Goal: Task Accomplishment & Management: Complete application form

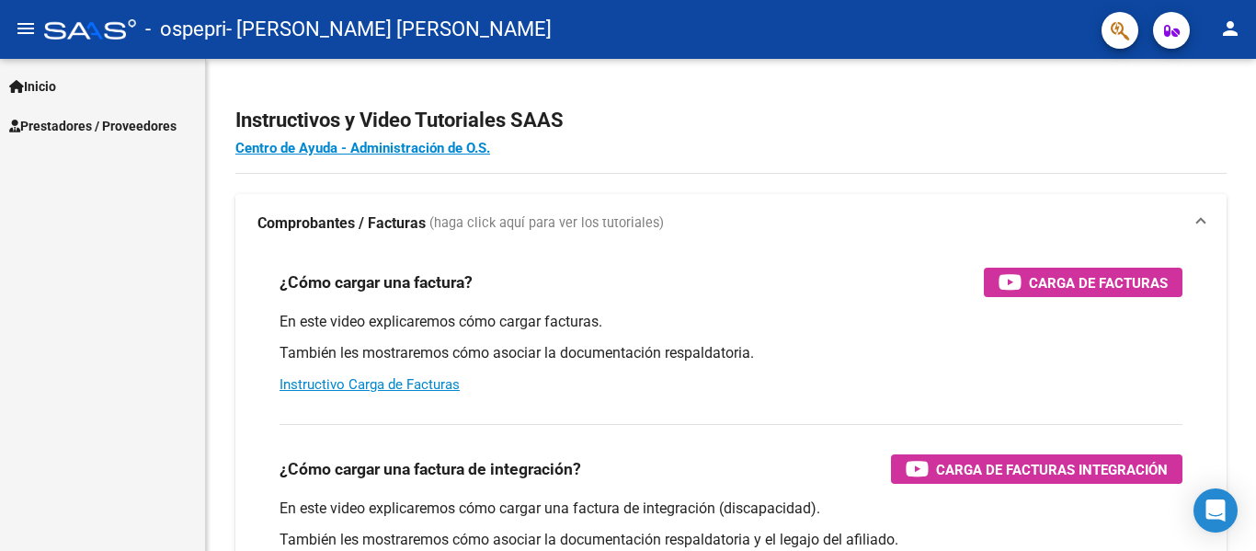
click at [64, 122] on span "Prestadores / Proveedores" at bounding box center [92, 126] width 167 height 20
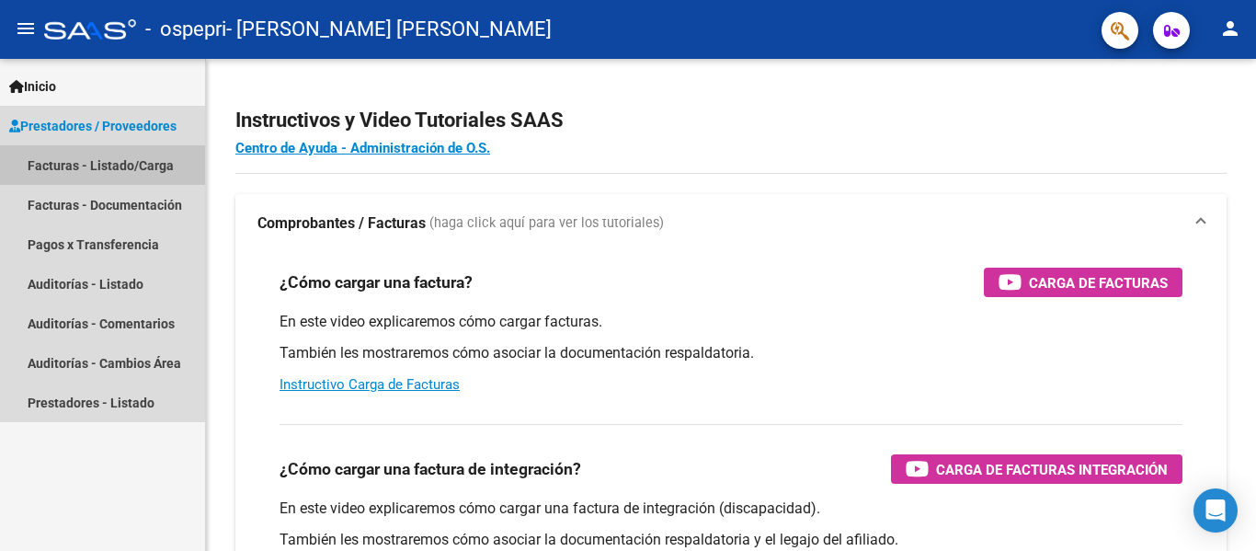
click at [82, 166] on link "Facturas - Listado/Carga" at bounding box center [102, 165] width 205 height 40
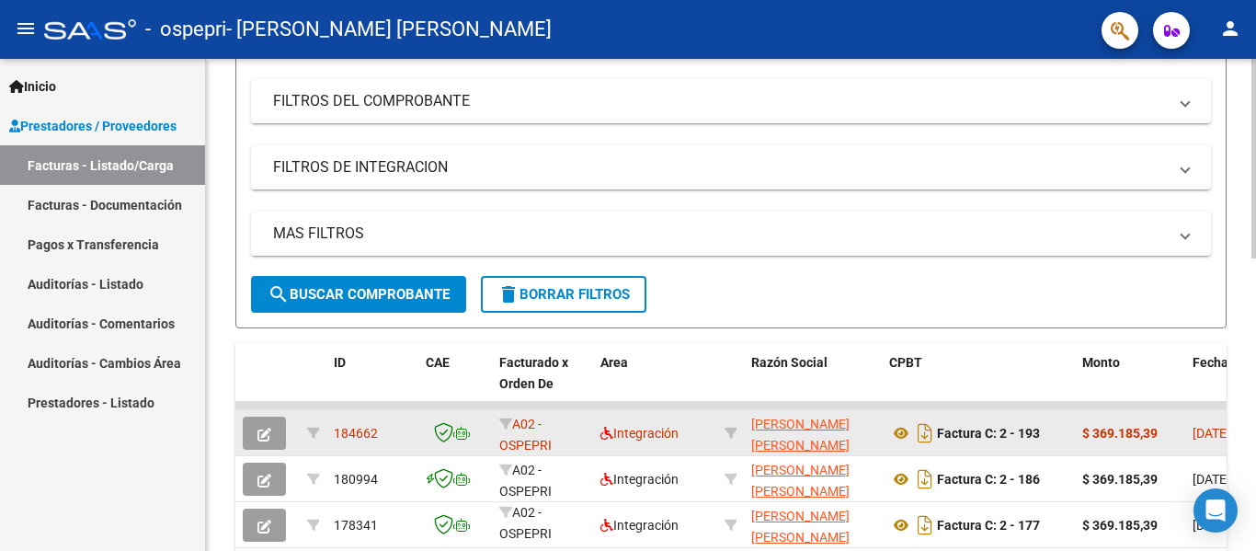
scroll to position [3, 0]
click at [261, 431] on icon "button" at bounding box center [265, 435] width 14 height 14
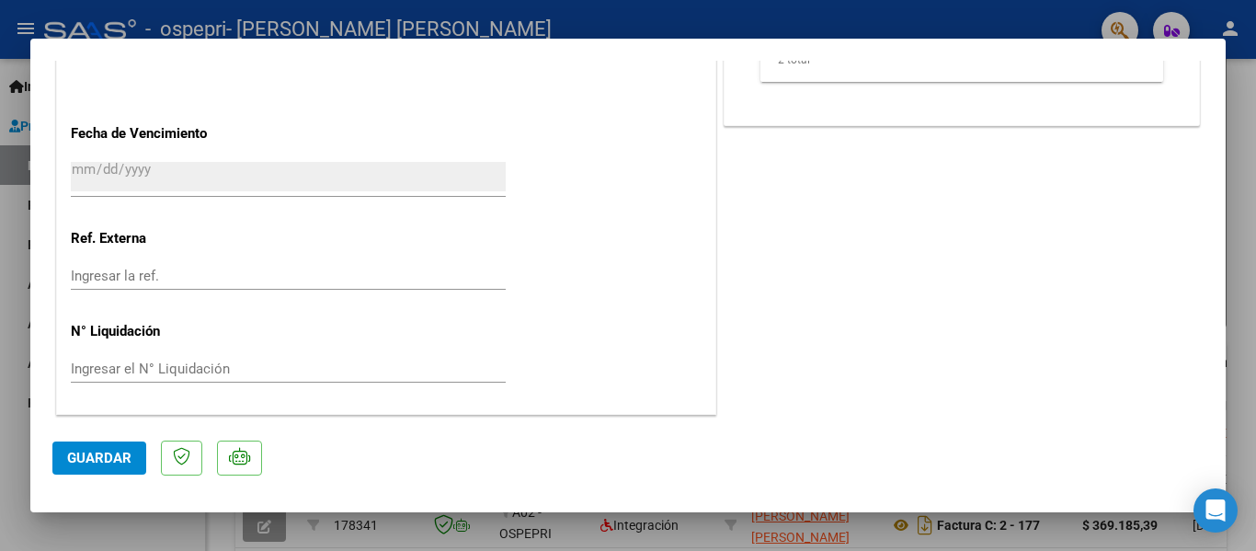
scroll to position [944, 0]
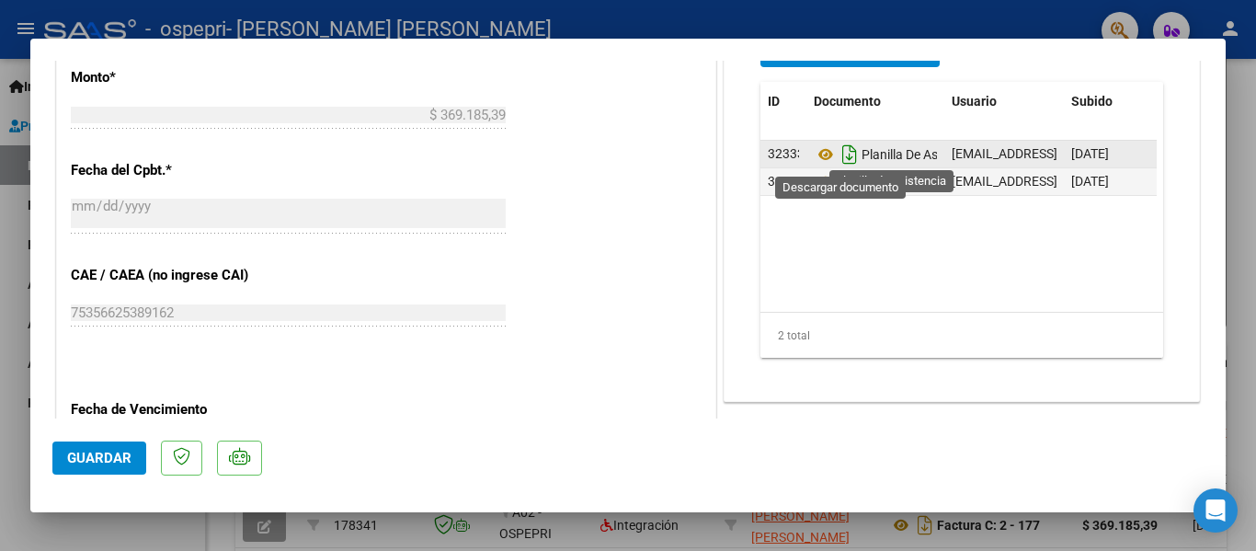
click at [839, 149] on icon "Descargar documento" at bounding box center [850, 154] width 24 height 29
click at [821, 155] on icon at bounding box center [826, 154] width 24 height 22
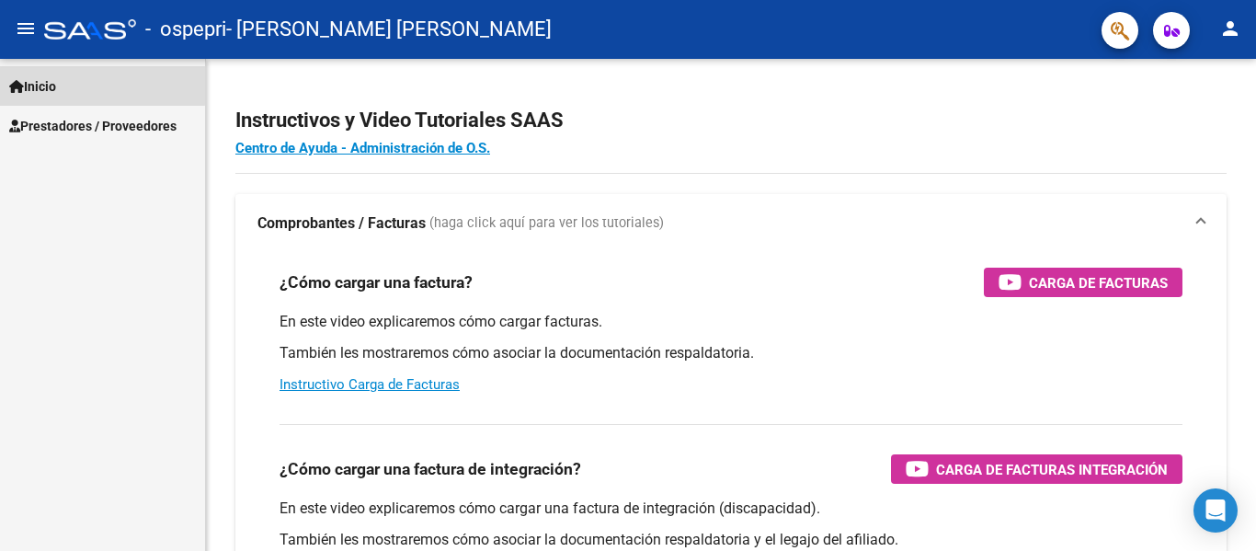
click at [56, 83] on span "Inicio" at bounding box center [32, 86] width 47 height 20
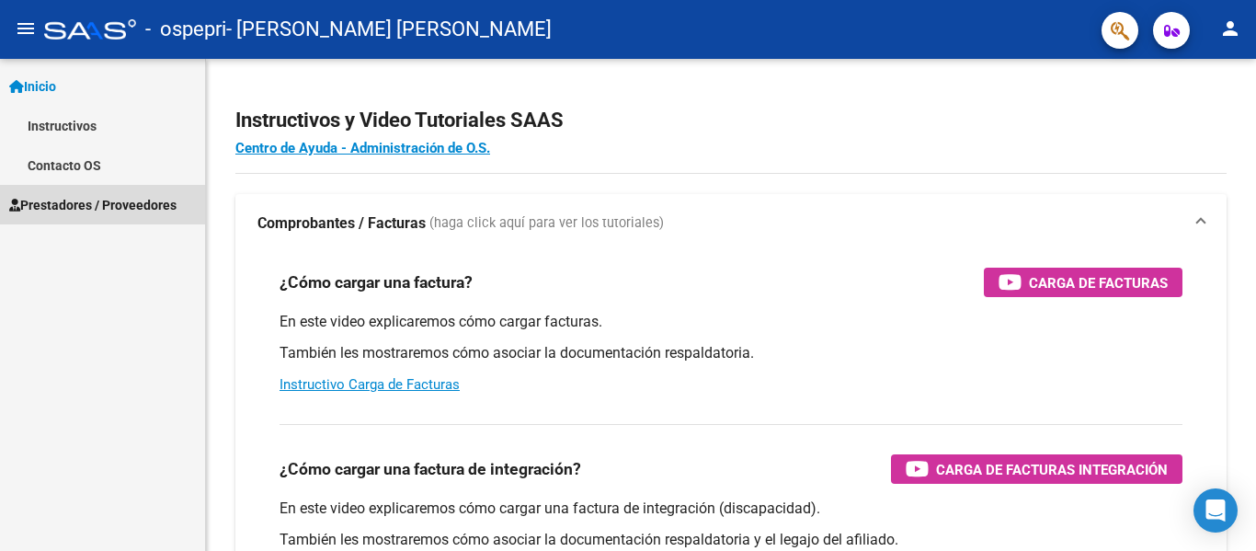
click at [72, 209] on span "Prestadores / Proveedores" at bounding box center [92, 205] width 167 height 20
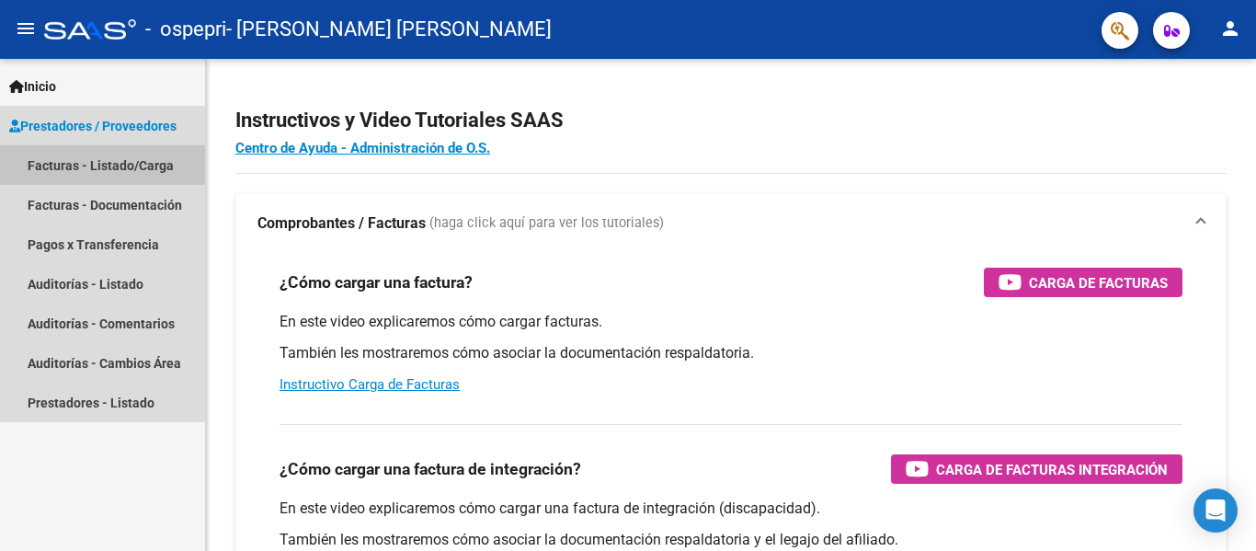
click at [65, 163] on link "Facturas - Listado/Carga" at bounding box center [102, 165] width 205 height 40
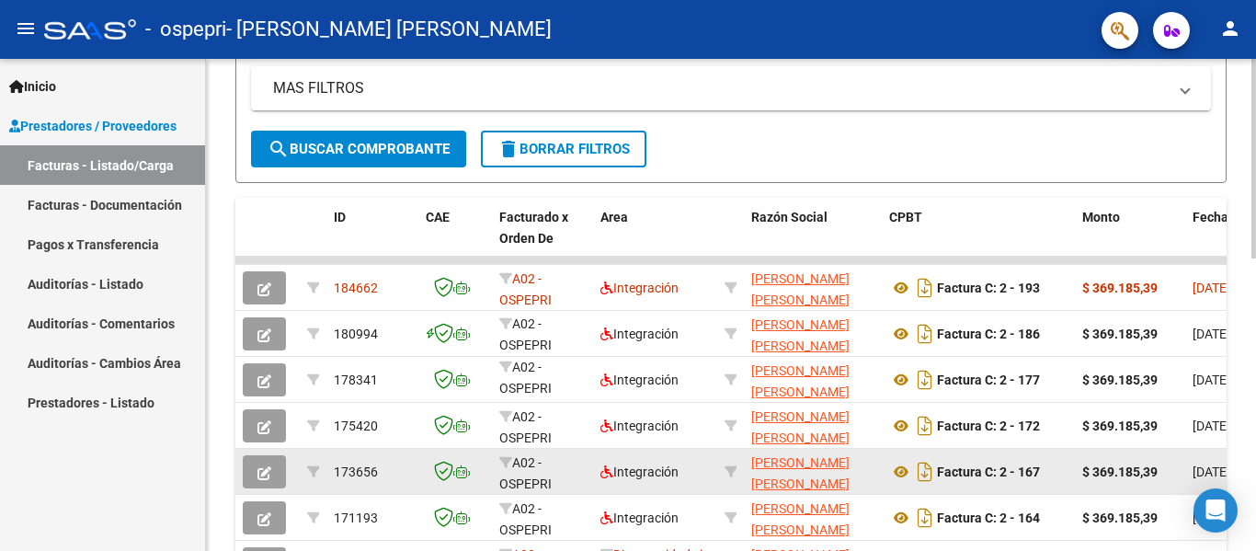
scroll to position [3, 0]
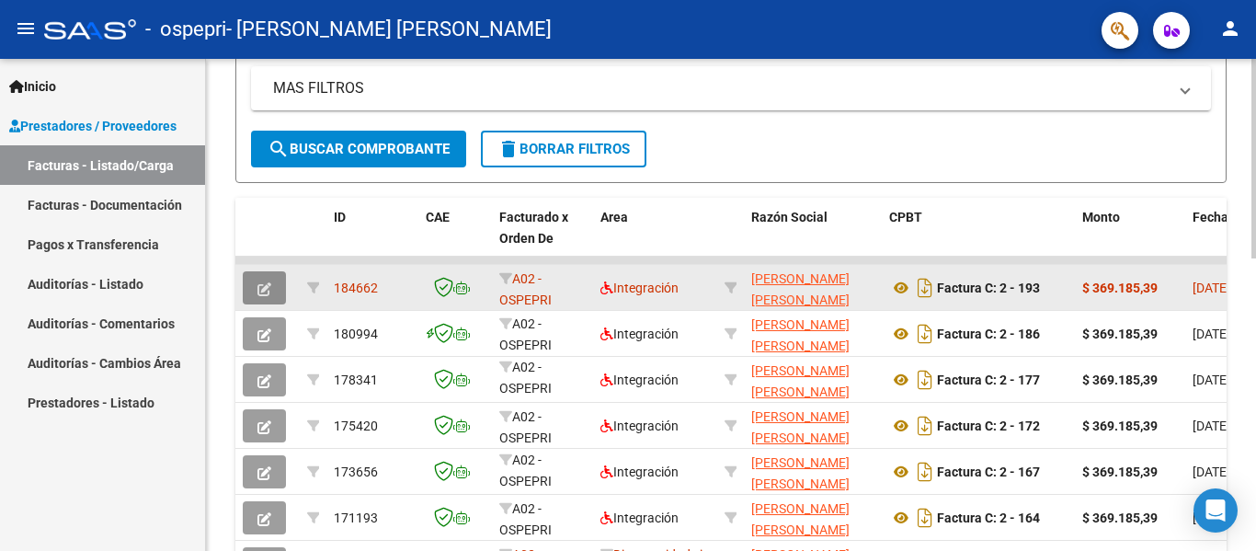
click at [260, 290] on icon "button" at bounding box center [265, 289] width 14 height 14
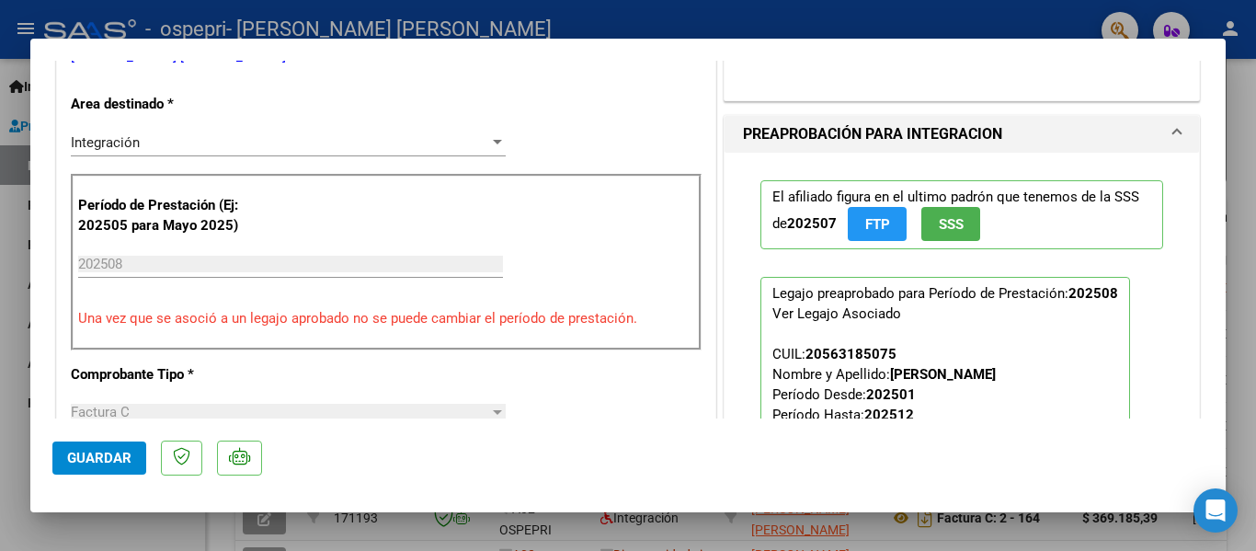
scroll to position [828, 0]
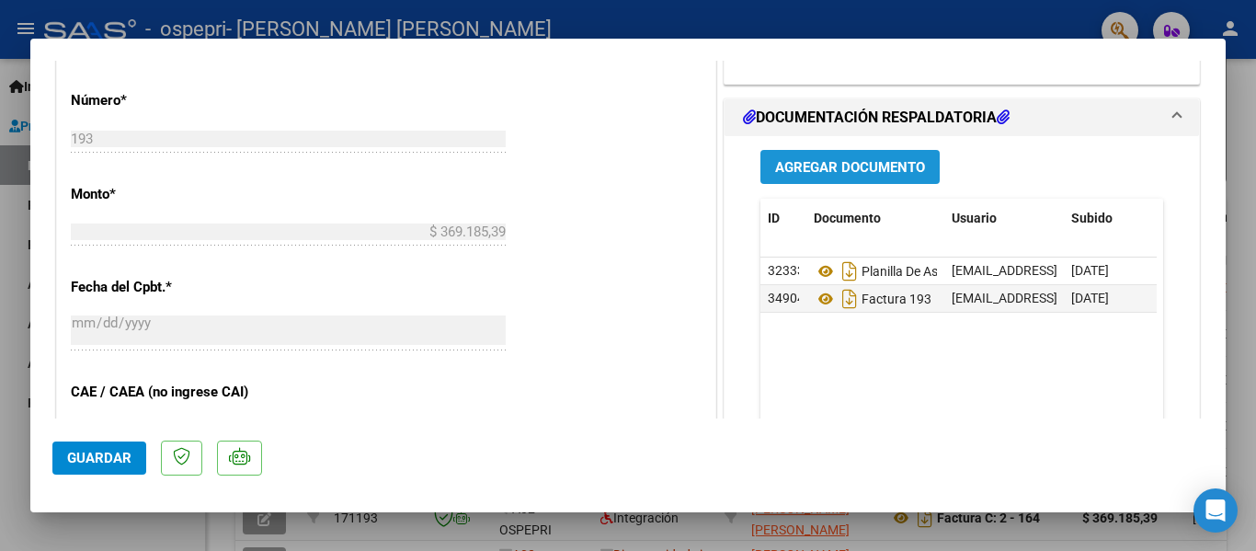
click at [823, 164] on span "Agregar Documento" at bounding box center [850, 167] width 150 height 17
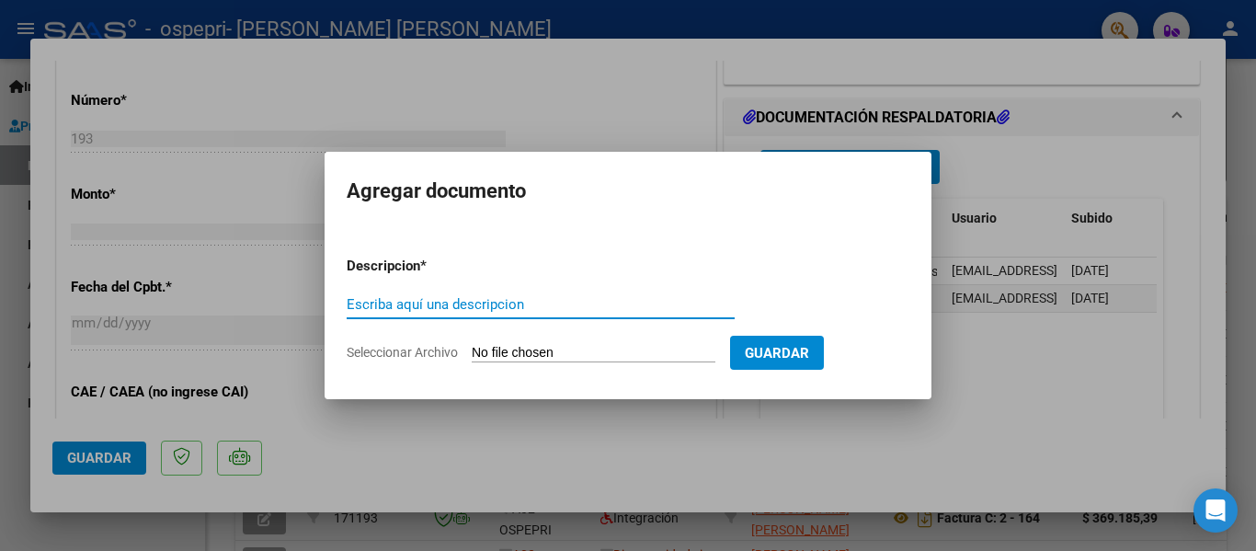
click at [448, 305] on input "Escriba aquí una descripcion" at bounding box center [541, 304] width 388 height 17
type input "planilla de asistencia [DATE] completa"
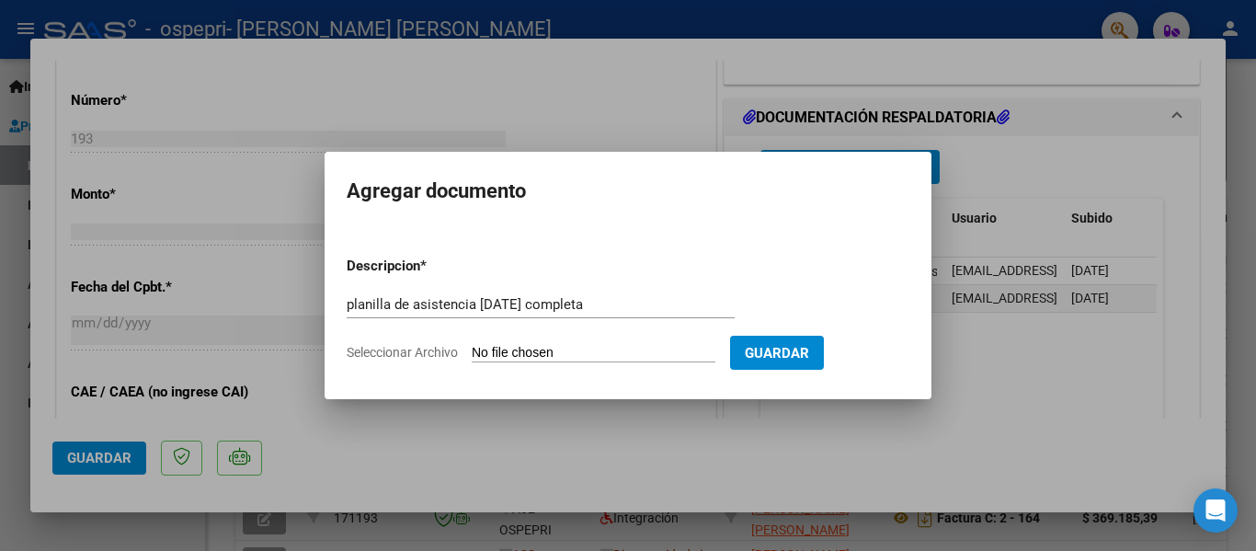
click at [508, 354] on input "Seleccionar Archivo" at bounding box center [594, 353] width 244 height 17
click at [429, 350] on span "Seleccionar Archivo" at bounding box center [402, 352] width 111 height 15
click at [472, 350] on input "Seleccionar Archivo" at bounding box center [594, 353] width 244 height 17
click at [410, 348] on span "Seleccionar Archivo" at bounding box center [402, 352] width 111 height 15
click at [472, 348] on input "Seleccionar Archivo" at bounding box center [594, 353] width 244 height 17
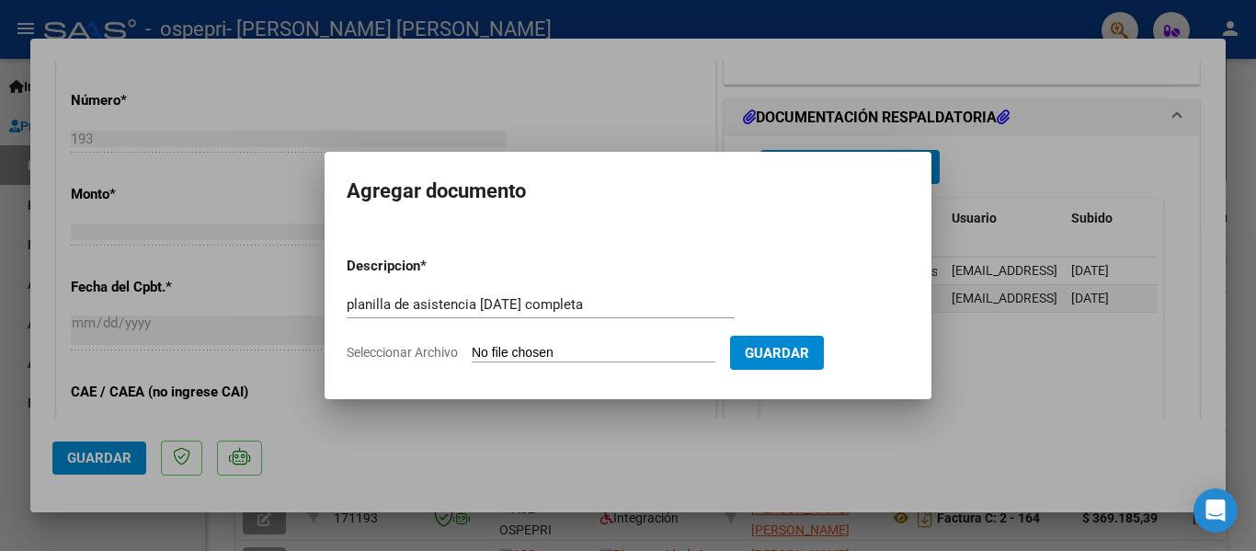
type input "C:\fakepath\planillla ospepri [DATE].pdf"
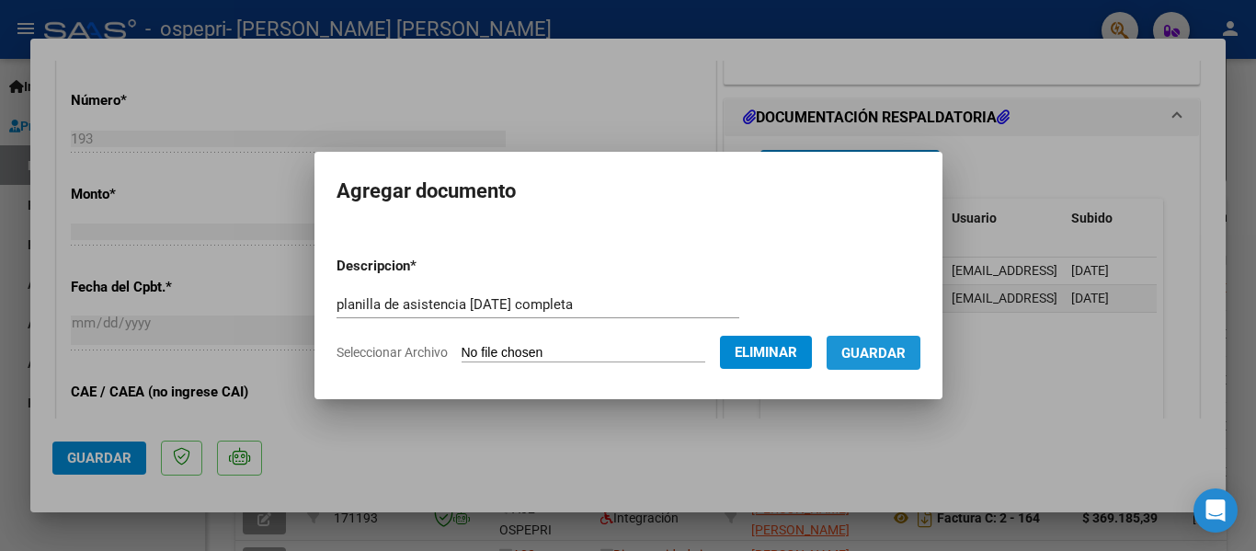
click at [906, 346] on span "Guardar" at bounding box center [873, 353] width 64 height 17
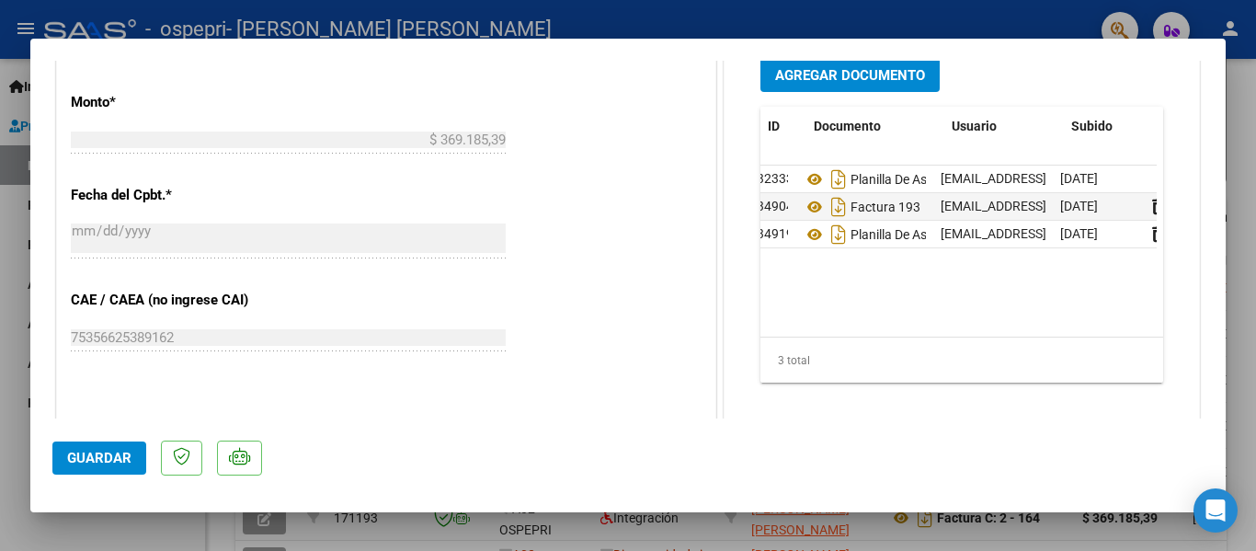
scroll to position [0, 0]
